Goal: Information Seeking & Learning: Learn about a topic

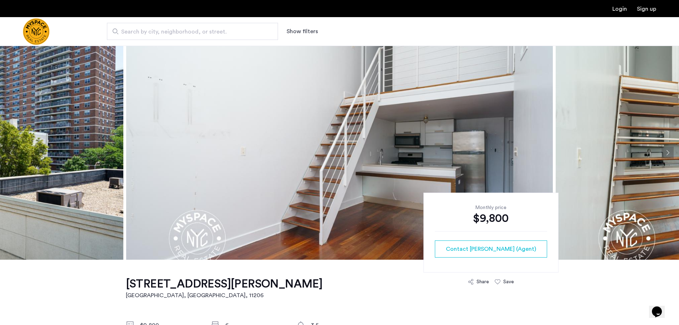
click at [666, 149] on button "Next apartment" at bounding box center [667, 152] width 12 height 12
click at [664, 151] on button "Next apartment" at bounding box center [667, 152] width 12 height 12
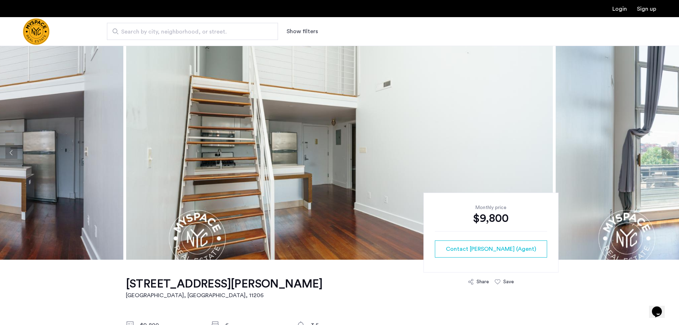
click at [669, 153] on button "Next apartment" at bounding box center [667, 152] width 12 height 12
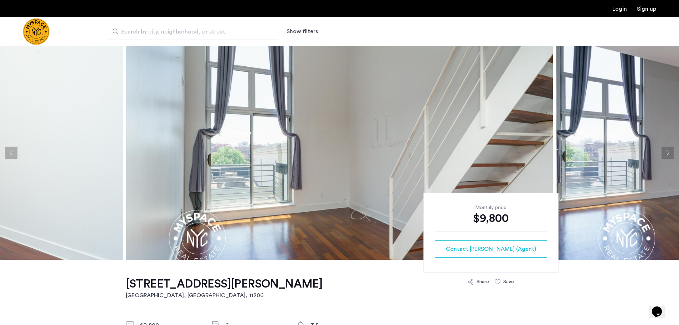
click at [669, 153] on button "Next apartment" at bounding box center [667, 152] width 12 height 12
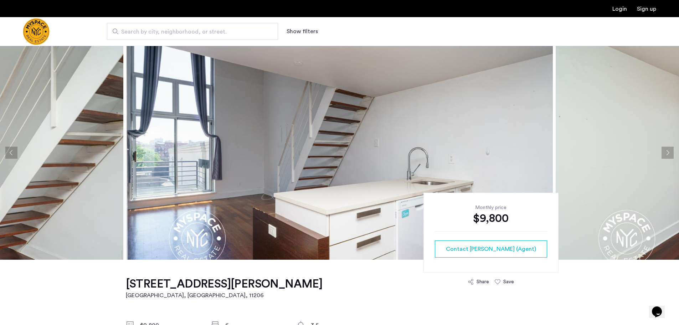
click at [669, 153] on button "Next apartment" at bounding box center [667, 152] width 12 height 12
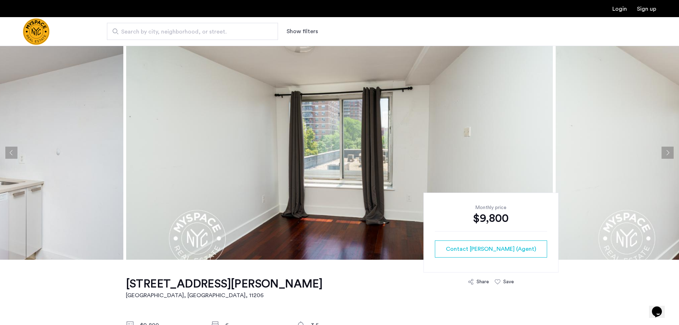
click at [669, 153] on button "Next apartment" at bounding box center [667, 152] width 12 height 12
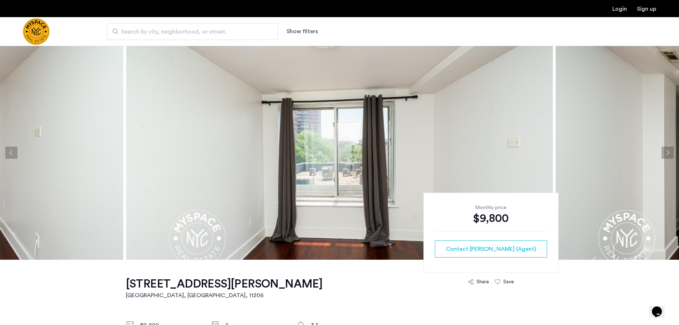
click at [671, 154] on button "Next apartment" at bounding box center [667, 152] width 12 height 12
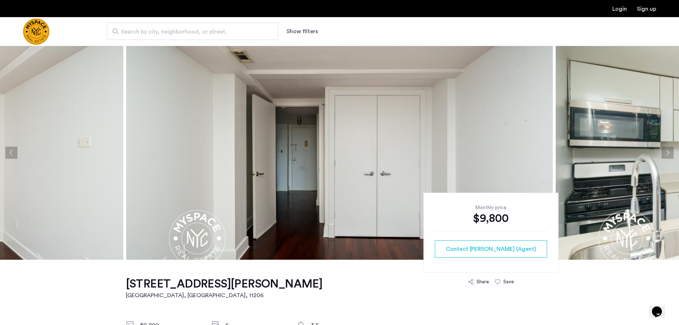
click at [671, 154] on button "Next apartment" at bounding box center [667, 152] width 12 height 12
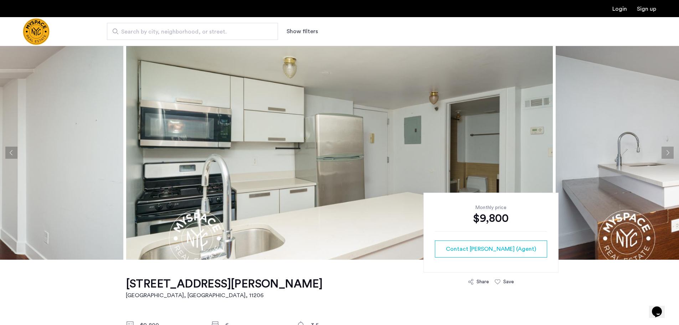
click at [671, 154] on button "Next apartment" at bounding box center [667, 152] width 12 height 12
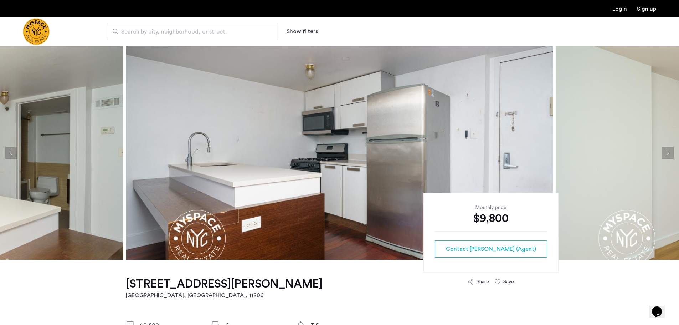
click at [671, 154] on button "Next apartment" at bounding box center [667, 152] width 12 height 12
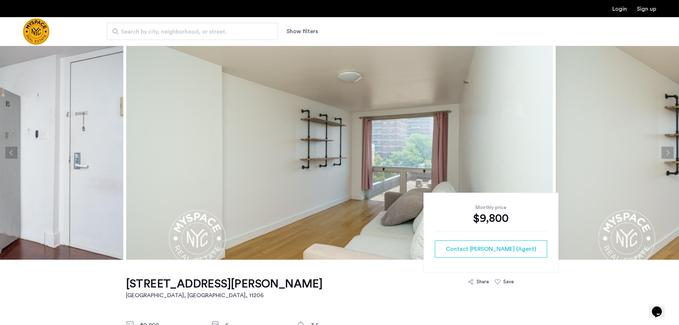
click at [671, 154] on button "Next apartment" at bounding box center [667, 152] width 12 height 12
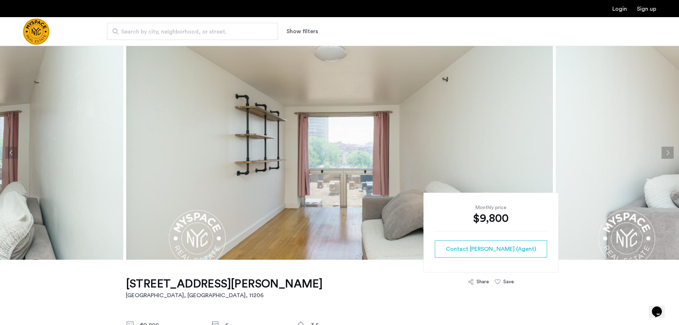
click at [671, 154] on button "Next apartment" at bounding box center [667, 152] width 12 height 12
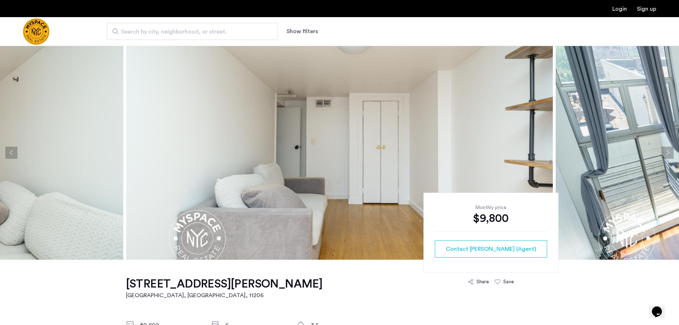
click at [671, 154] on button "Next apartment" at bounding box center [667, 152] width 12 height 12
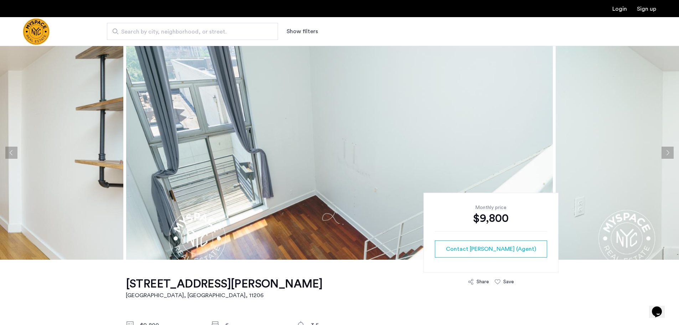
click at [671, 154] on button "Next apartment" at bounding box center [667, 152] width 12 height 12
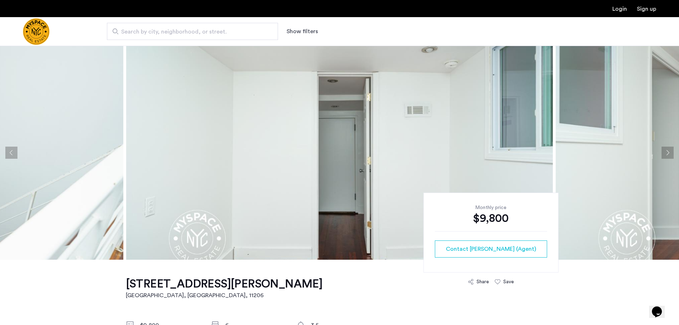
click at [671, 154] on button "Next apartment" at bounding box center [667, 152] width 12 height 12
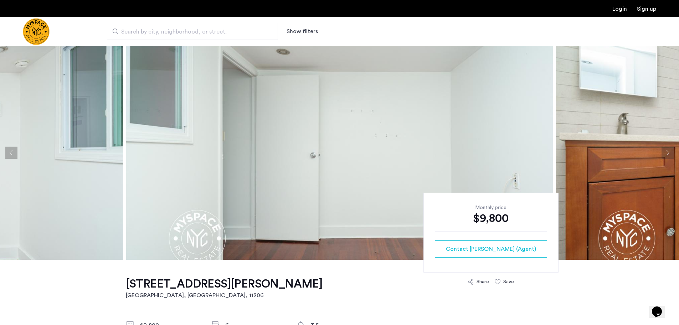
click at [671, 154] on button "Next apartment" at bounding box center [667, 152] width 12 height 12
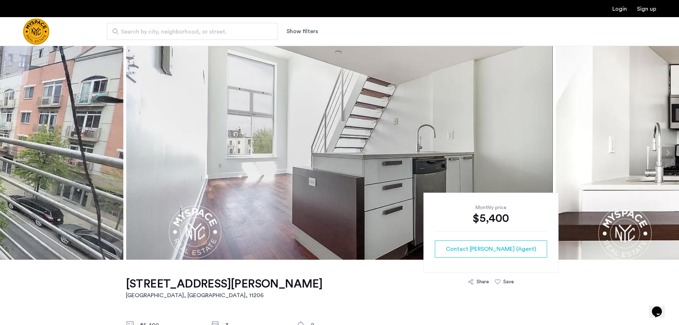
click at [667, 149] on button "Next apartment" at bounding box center [667, 152] width 12 height 12
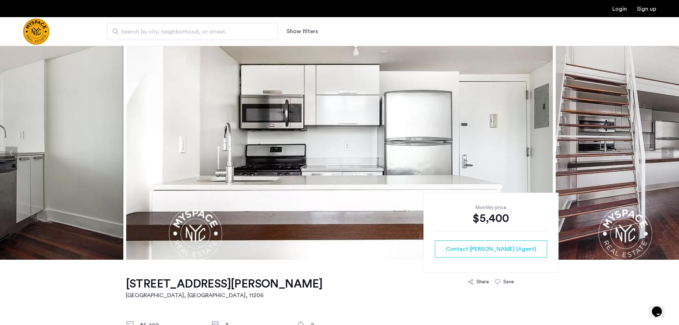
click at [667, 152] on button "Next apartment" at bounding box center [667, 152] width 12 height 12
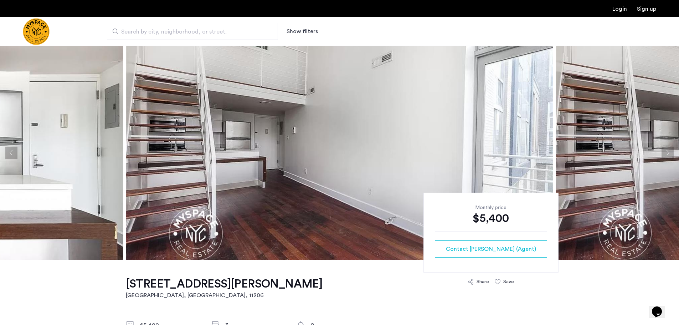
click at [667, 152] on button "Next apartment" at bounding box center [667, 152] width 12 height 12
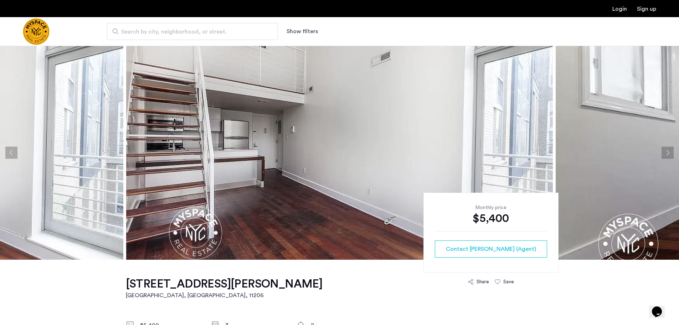
click at [667, 152] on button "Next apartment" at bounding box center [667, 152] width 12 height 12
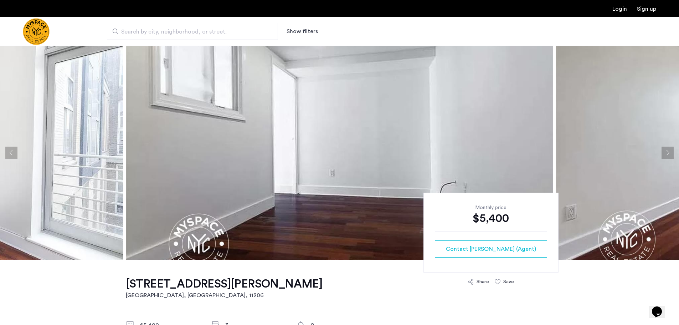
click at [667, 152] on button "Next apartment" at bounding box center [667, 152] width 12 height 12
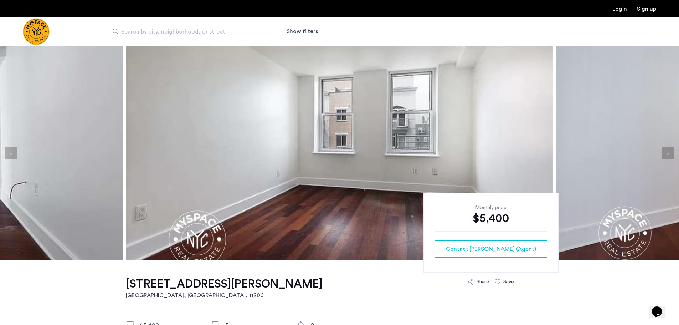
click at [667, 152] on button "Next apartment" at bounding box center [667, 152] width 12 height 12
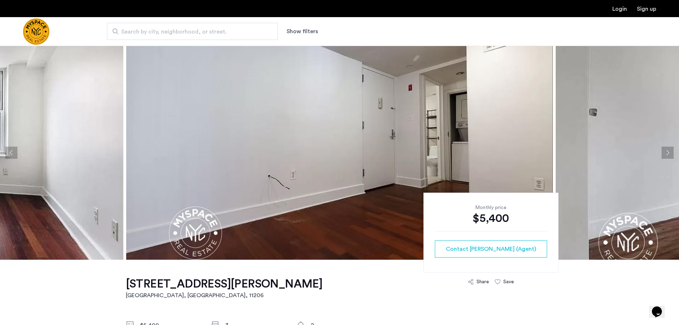
click at [667, 152] on button "Next apartment" at bounding box center [667, 152] width 12 height 12
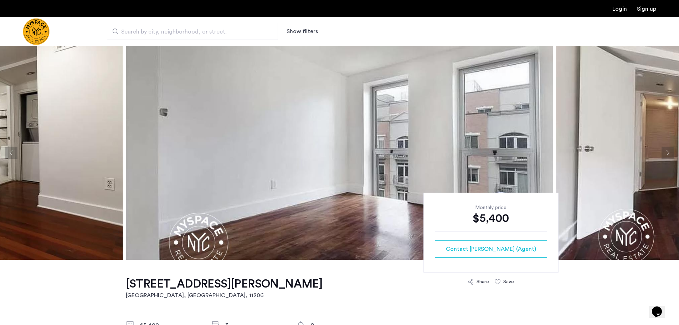
click at [667, 152] on button "Next apartment" at bounding box center [667, 152] width 12 height 12
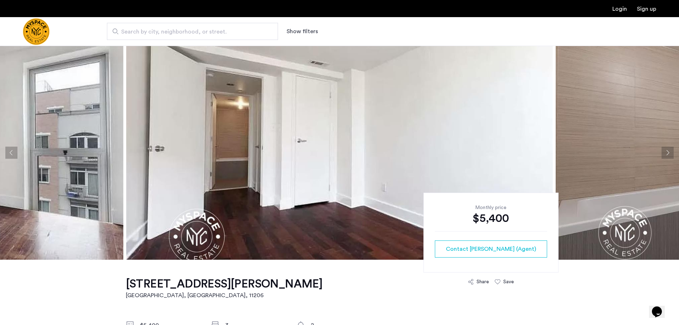
click at [667, 152] on button "Next apartment" at bounding box center [667, 152] width 12 height 12
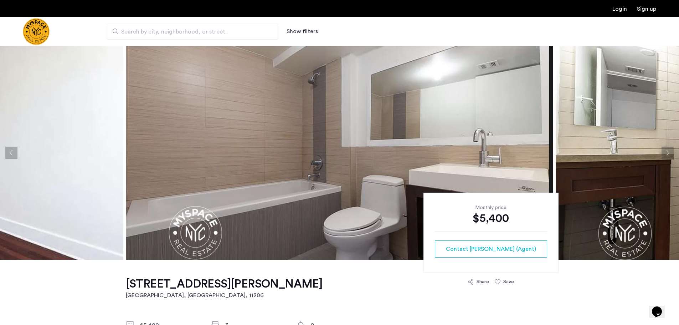
click at [667, 152] on button "Next apartment" at bounding box center [667, 152] width 12 height 12
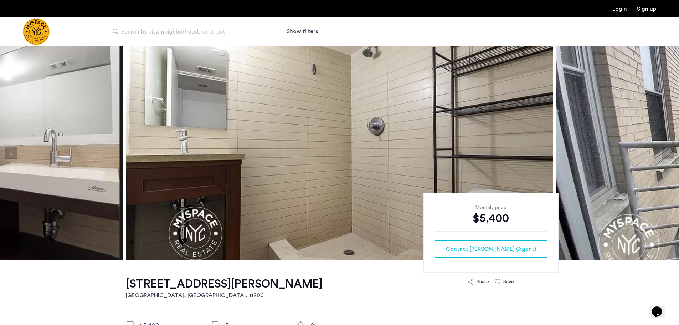
click at [673, 156] on button "Next apartment" at bounding box center [667, 152] width 12 height 12
